Goal: Navigation & Orientation: Find specific page/section

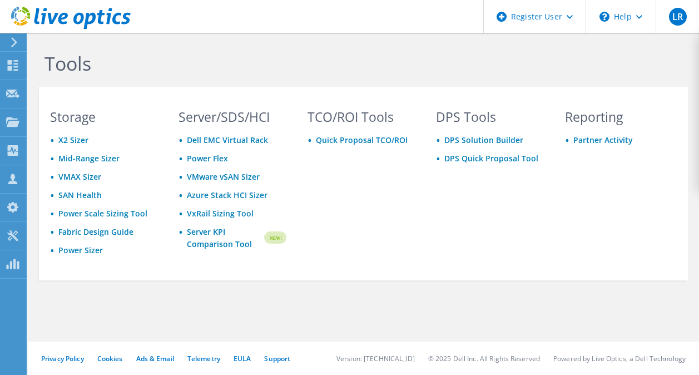
click at [118, 77] on div "Tools" at bounding box center [363, 59] width 660 height 53
click at [370, 245] on div "TCO/ROI Tools Quick Proposal TCO/ROI" at bounding box center [361, 194] width 130 height 166
click at [11, 39] on icon at bounding box center [14, 42] width 8 height 10
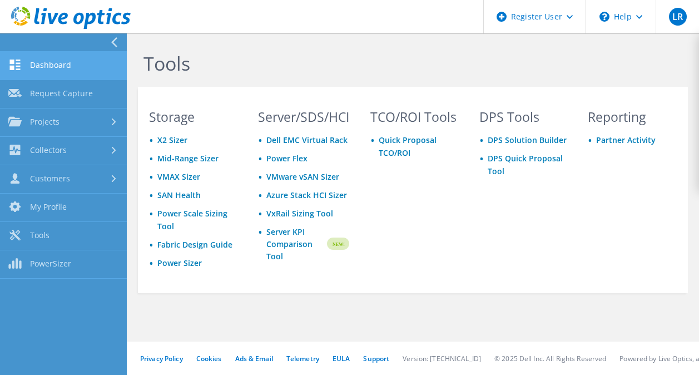
click at [41, 62] on link "Dashboard" at bounding box center [63, 66] width 127 height 28
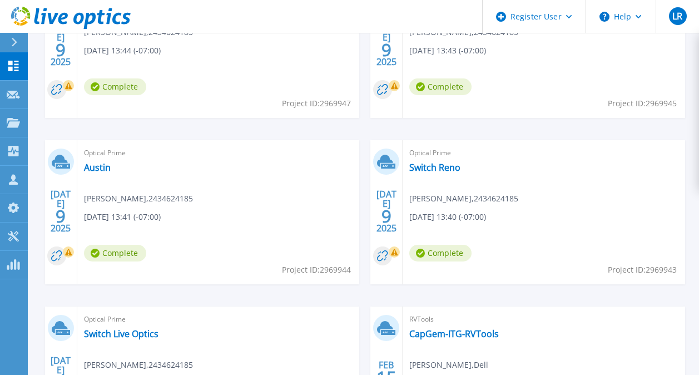
scroll to position [557, 0]
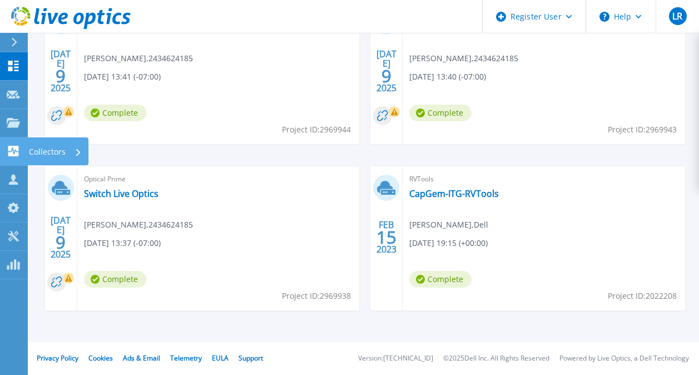
click at [12, 152] on icon at bounding box center [13, 151] width 11 height 11
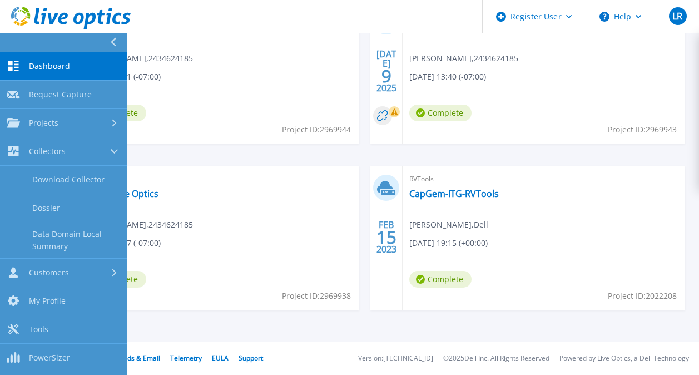
click at [226, 326] on div "JUL 9 2025 Optical Prime Grand Rapids Steven Klestinec , 2434624185 07/09/2025,…" at bounding box center [359, 83] width 651 height 499
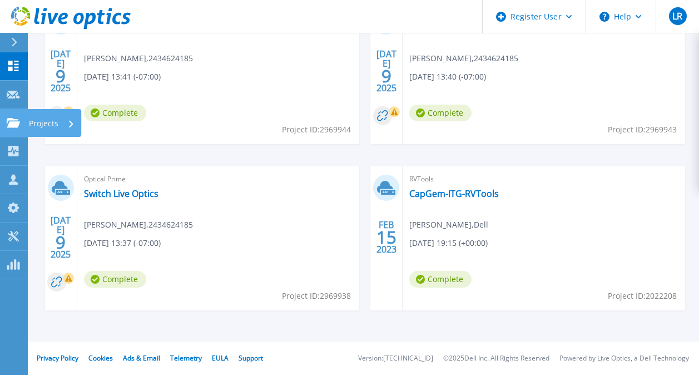
click at [22, 111] on link "Projects Projects" at bounding box center [14, 123] width 28 height 28
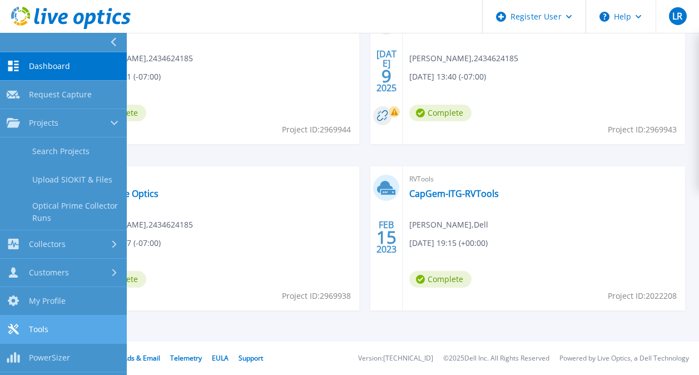
drag, startPoint x: 51, startPoint y: 326, endPoint x: 145, endPoint y: 328, distance: 94.6
click at [51, 327] on link "Tools Tools" at bounding box center [63, 329] width 127 height 28
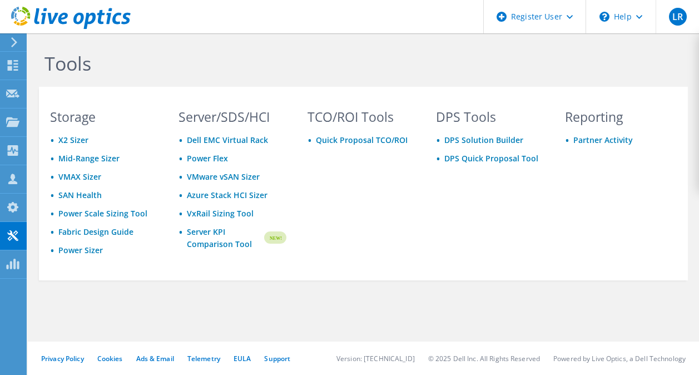
click at [197, 295] on div "Tools Storage X2 Sizer Mid-Range Sizer VMAX Sizer SAN Health Power Scale Sizing…" at bounding box center [363, 190] width 671 height 314
click at [227, 288] on div "Tools Storage X2 Sizer Mid-Range Sizer VMAX Sizer SAN Health Power Scale Sizing…" at bounding box center [363, 190] width 671 height 314
click at [484, 55] on h1 "Tools" at bounding box center [360, 63] width 632 height 23
click at [415, 60] on h1 "Tools" at bounding box center [360, 63] width 632 height 23
click at [396, 215] on div "TCO/ROI Tools Quick Proposal TCO/ROI" at bounding box center [361, 194] width 130 height 166
